Goal: Navigation & Orientation: Understand site structure

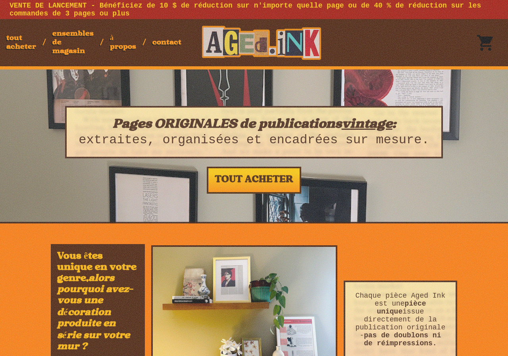
click at [10, 44] on font "tout acheter" at bounding box center [21, 42] width 30 height 17
click at [74, 34] on font "ensembles de magasin" at bounding box center [72, 43] width 41 height 26
click at [114, 47] on font "à propos" at bounding box center [123, 42] width 26 height 17
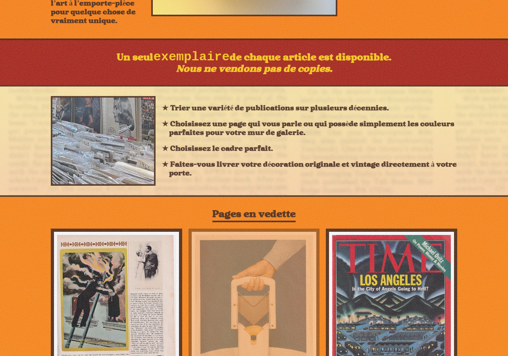
scroll to position [397, 0]
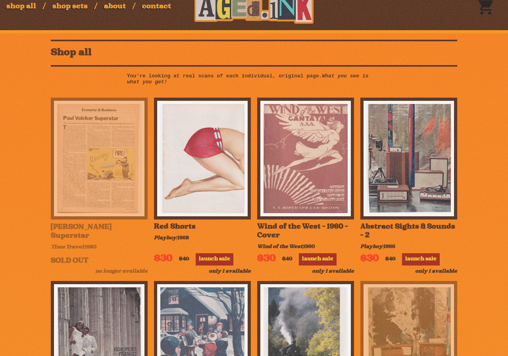
scroll to position [119, 0]
